Goal: Task Accomplishment & Management: Manage account settings

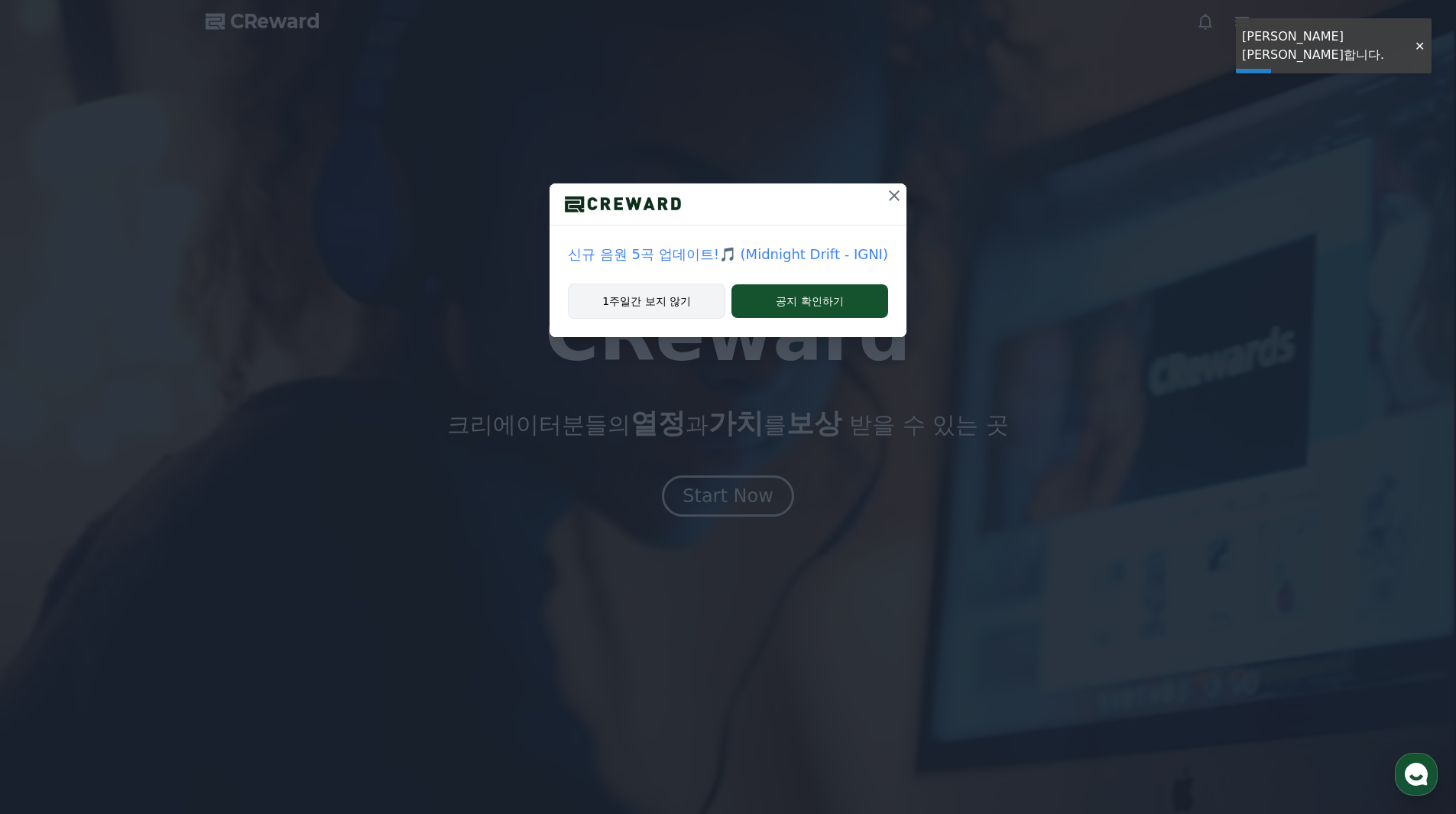
click at [696, 306] on button "1주일간 보지 않기" at bounding box center [646, 301] width 157 height 35
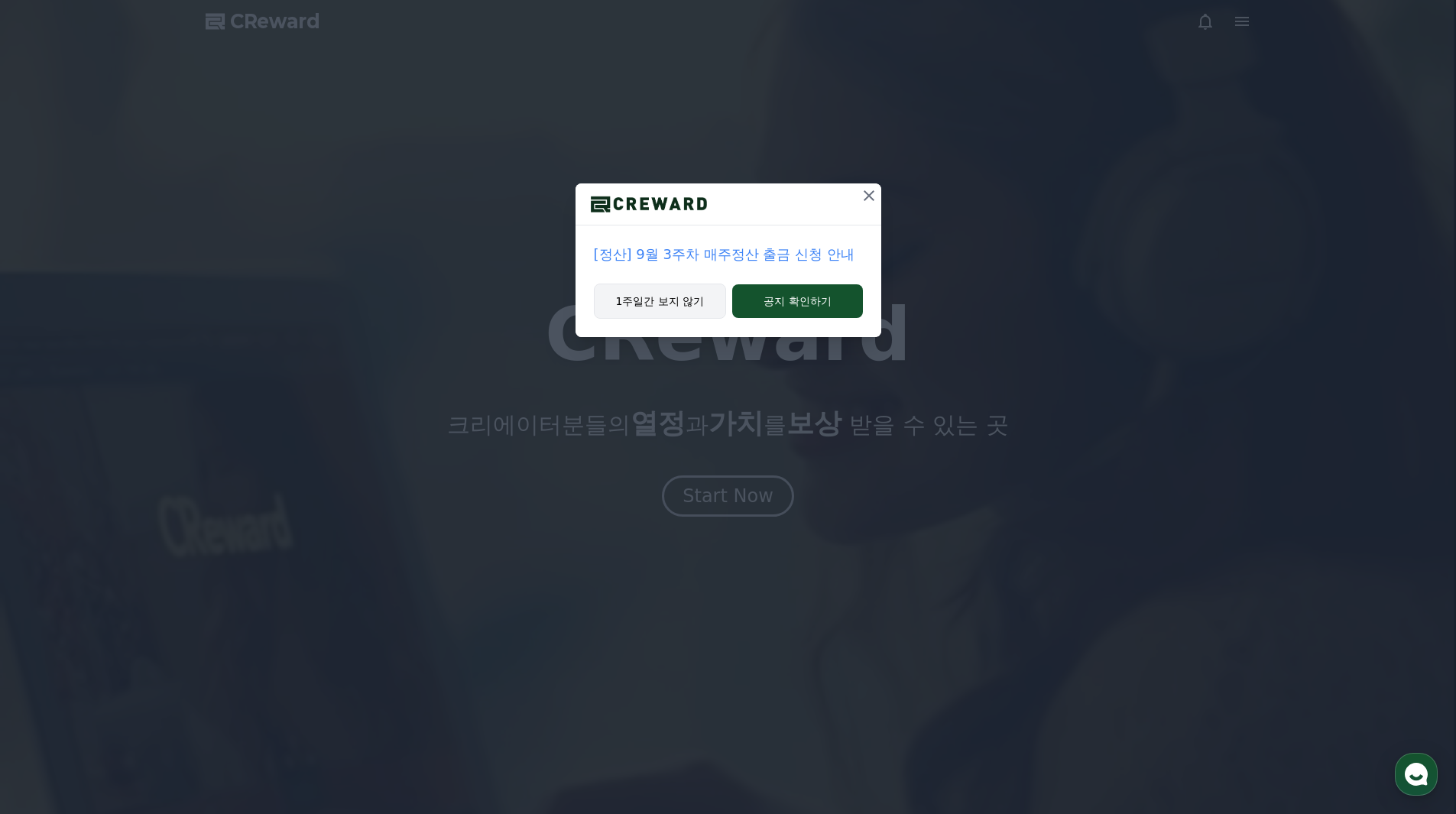
click at [671, 310] on button "1주일간 보지 않기" at bounding box center [660, 301] width 133 height 35
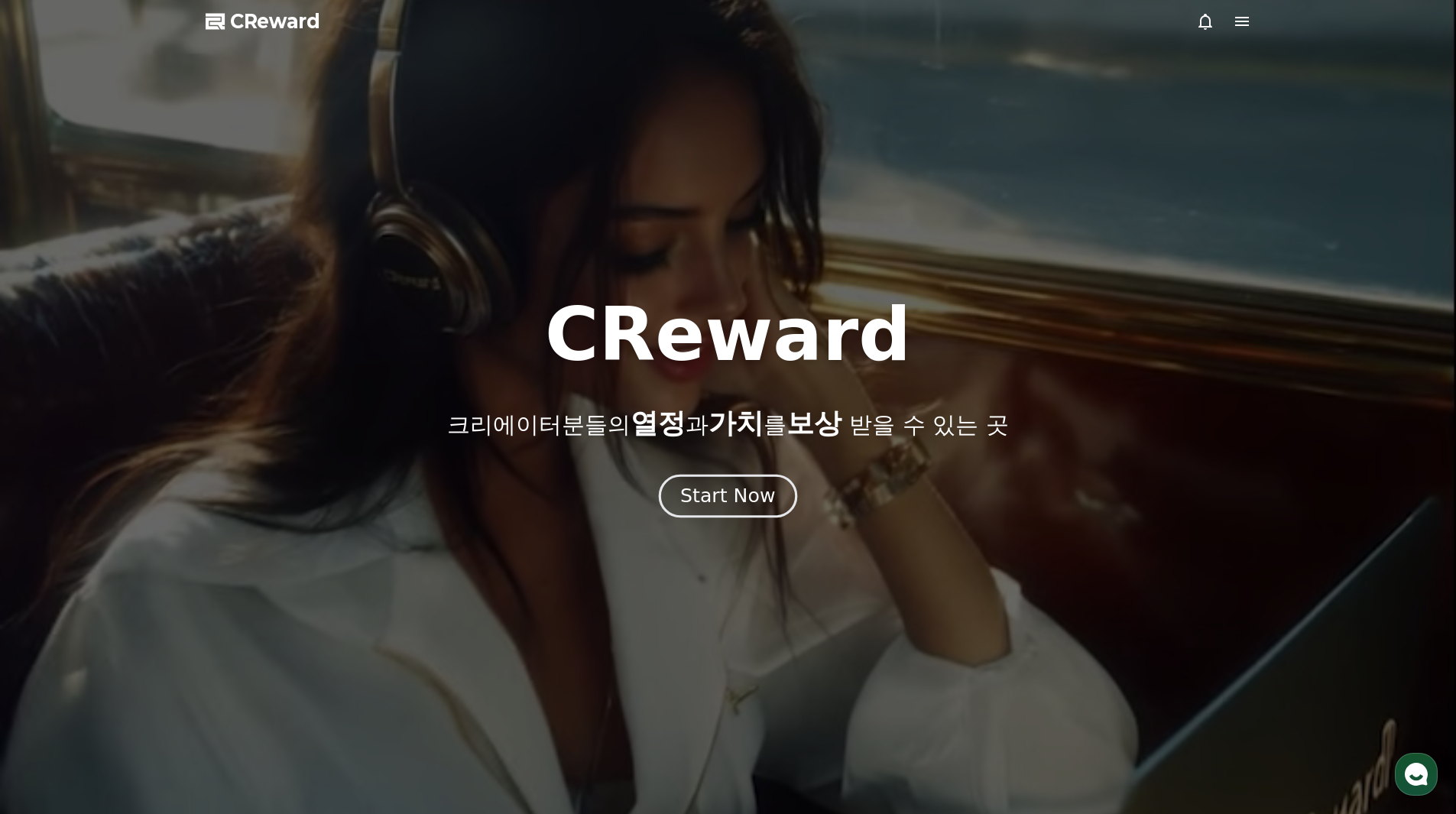
click at [732, 479] on button "Start Now" at bounding box center [728, 495] width 139 height 43
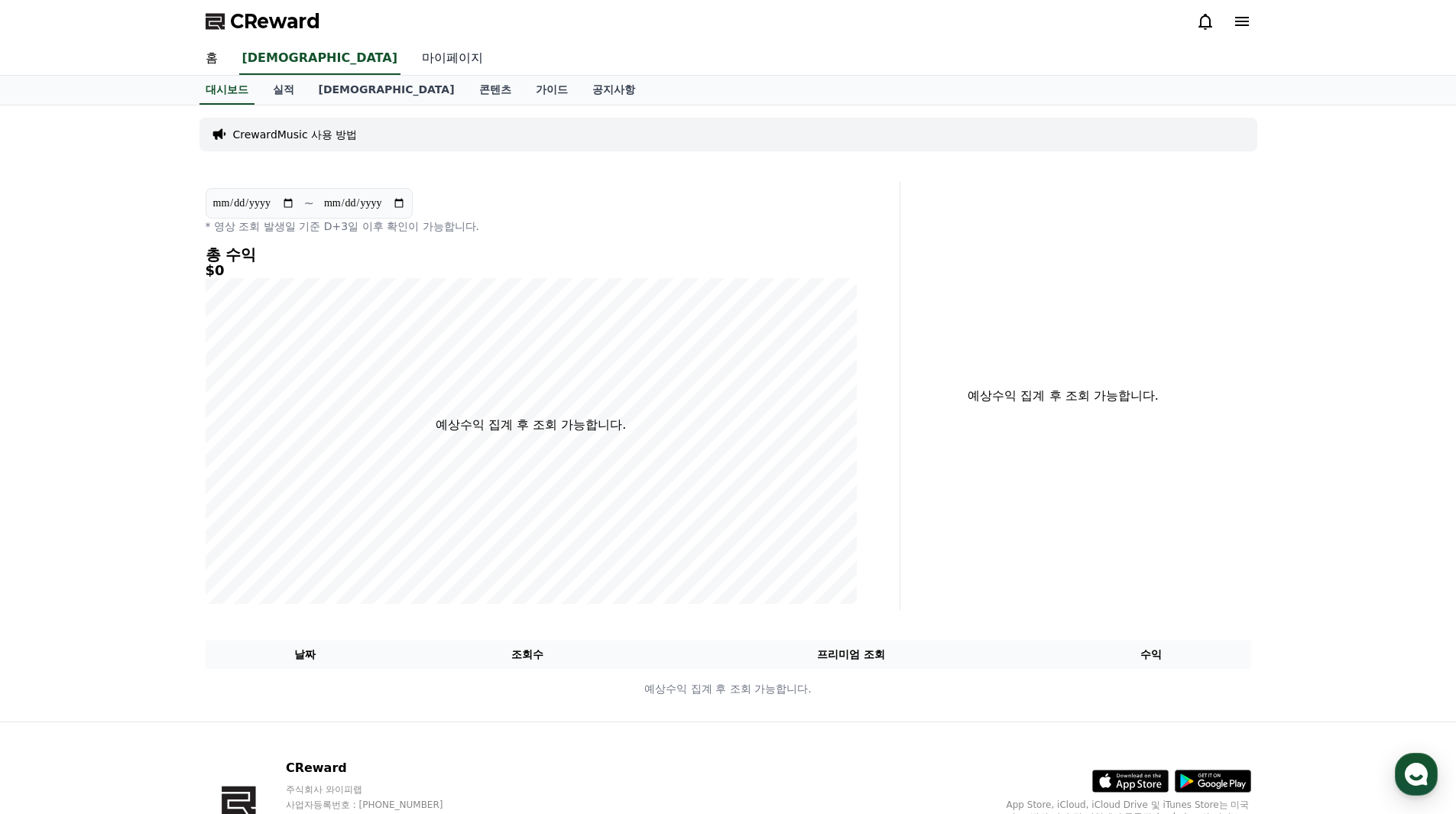
click at [409, 62] on link "마이페이지" at bounding box center [452, 59] width 85 height 32
select select "**********"
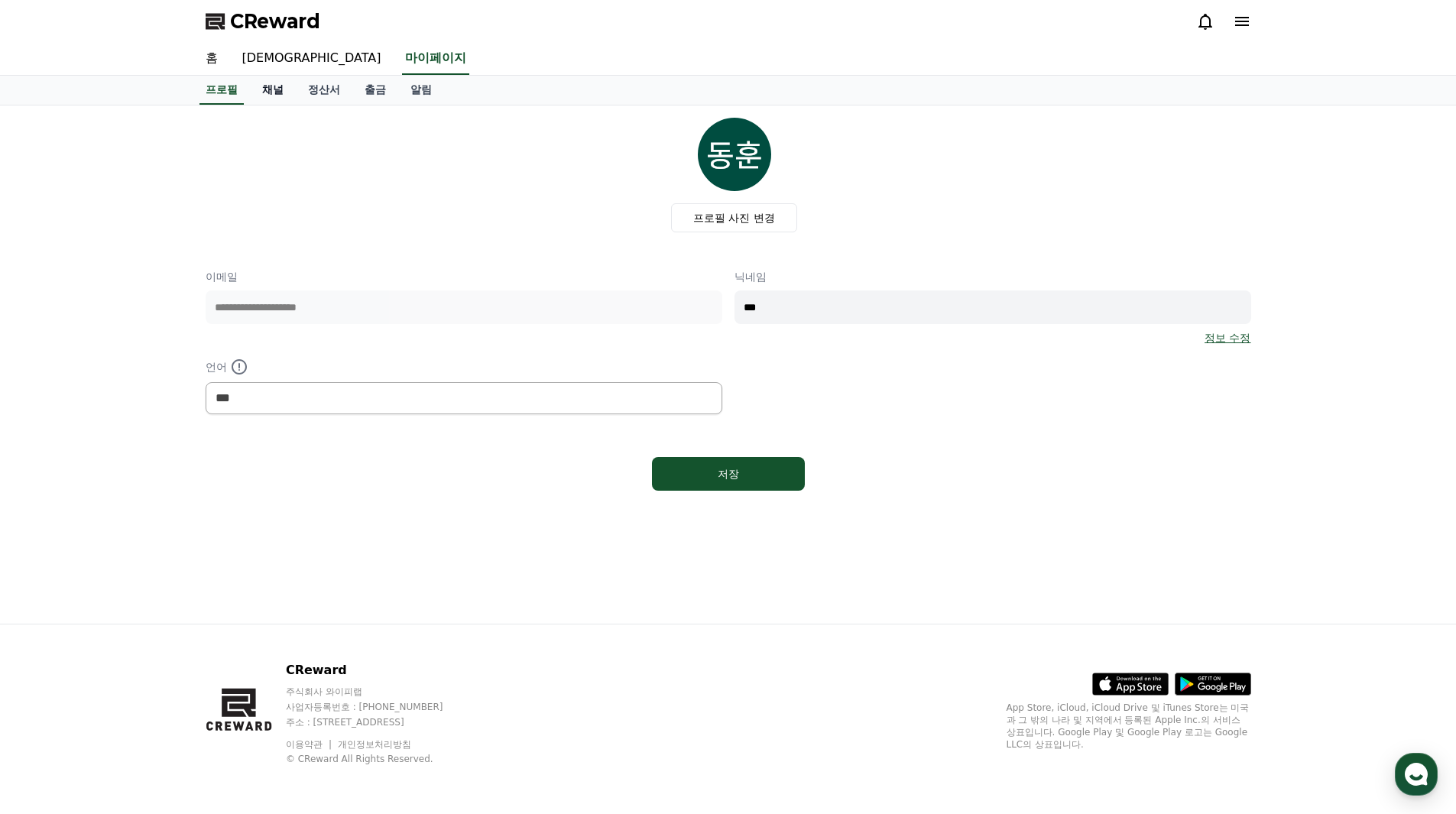
click at [284, 93] on link "채널" at bounding box center [273, 90] width 46 height 29
